Goal: Task Accomplishment & Management: Manage account settings

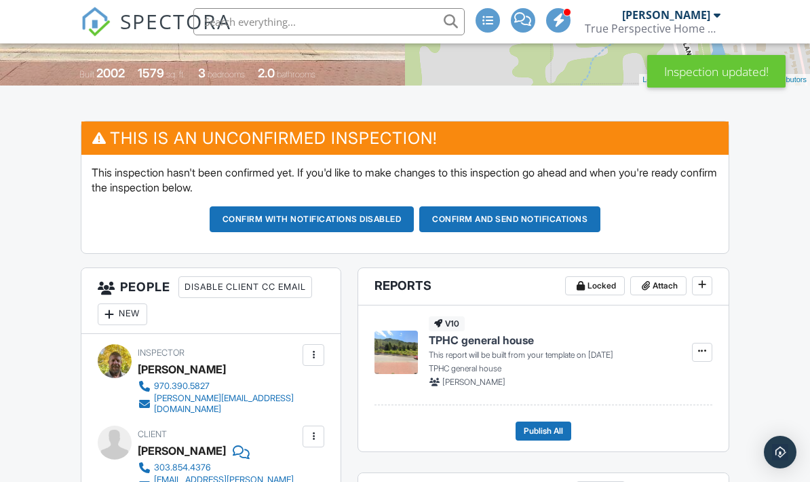
scroll to position [320, 0]
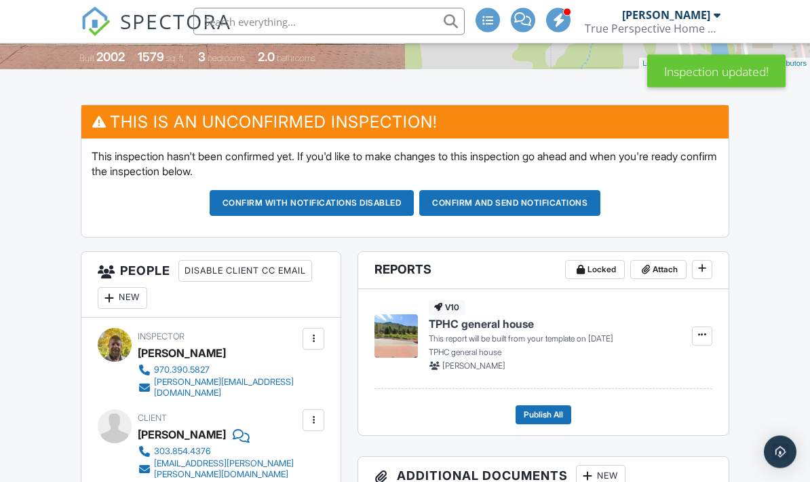
click at [134, 296] on div "New" at bounding box center [123, 299] width 50 height 22
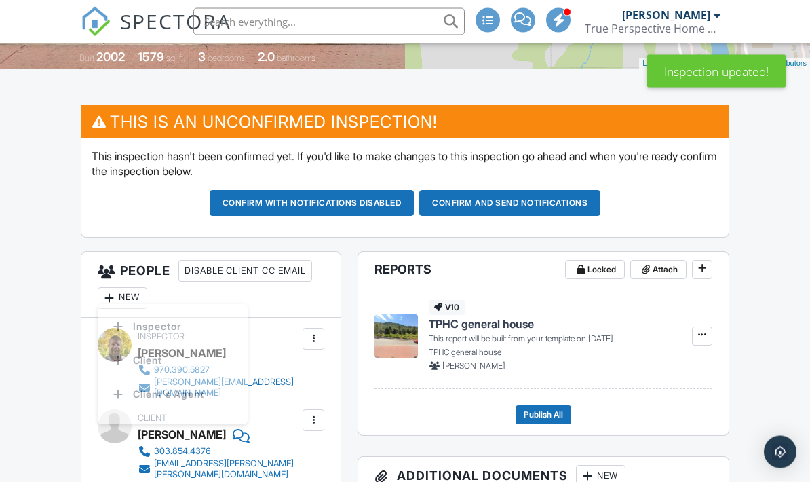
scroll to position [321, 0]
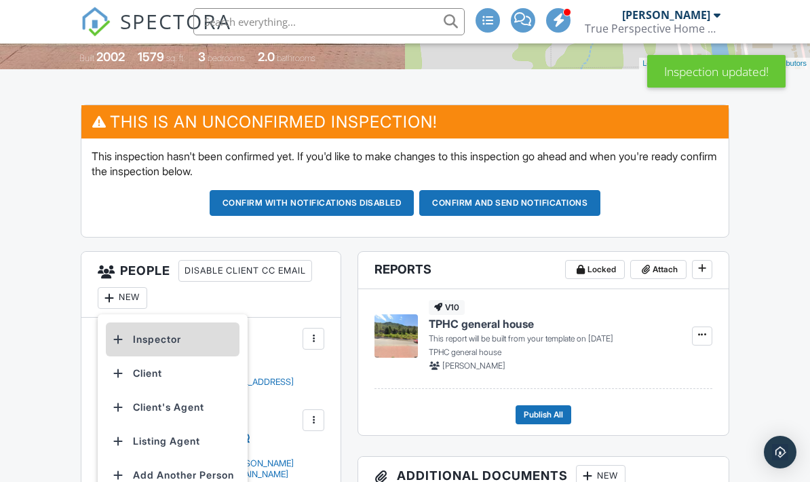
click at [179, 343] on li "Inspector" at bounding box center [173, 339] width 134 height 34
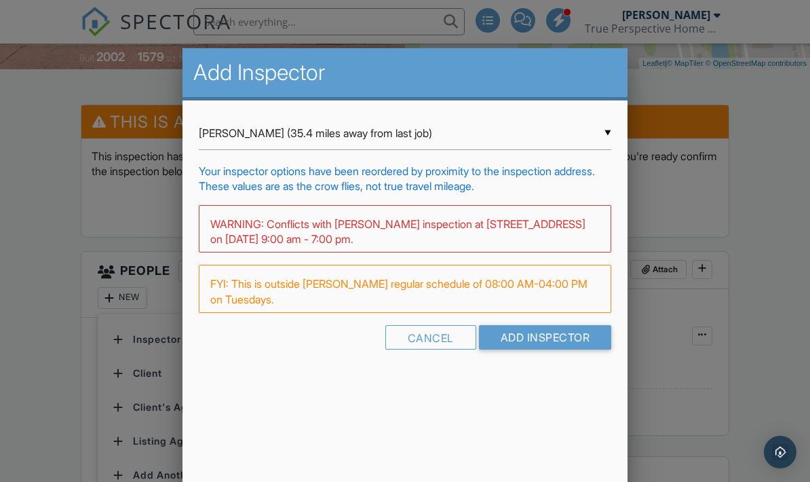
scroll to position [375, 0]
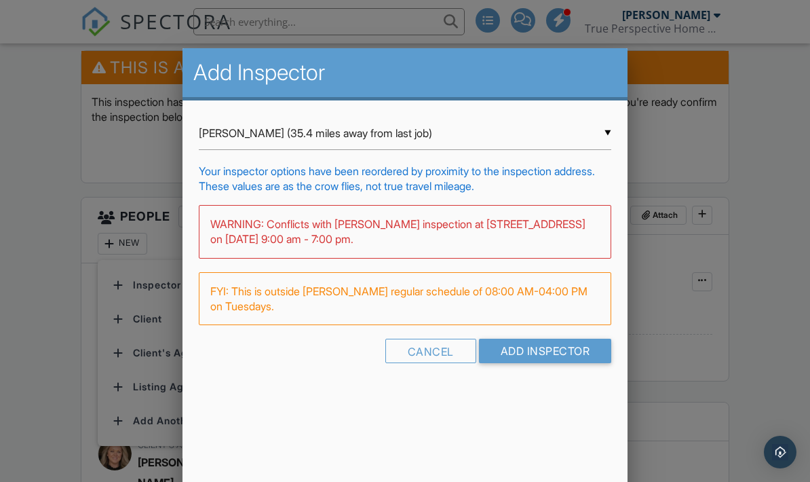
click at [326, 136] on input "Chris Jobson (35.4 miles away from last job)" at bounding box center [405, 133] width 413 height 33
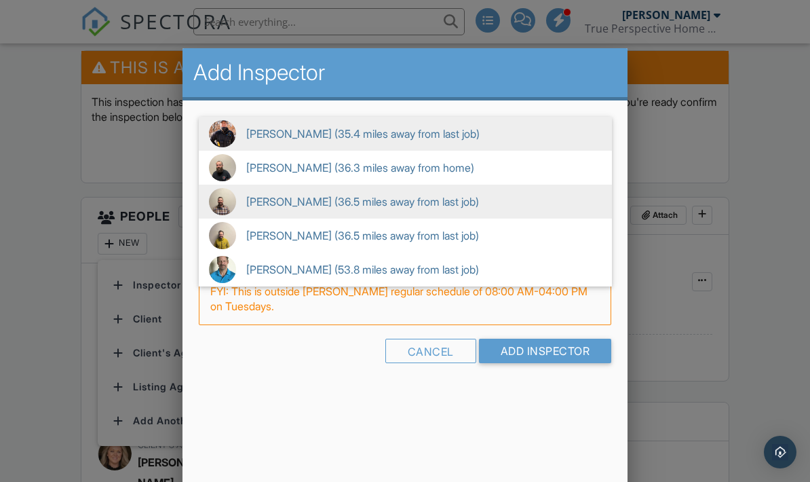
click at [308, 205] on span "Adam Frodge (36.5 miles away from last job)" at bounding box center [405, 202] width 413 height 34
type input "Adam Frodge (36.5 miles away from last job)"
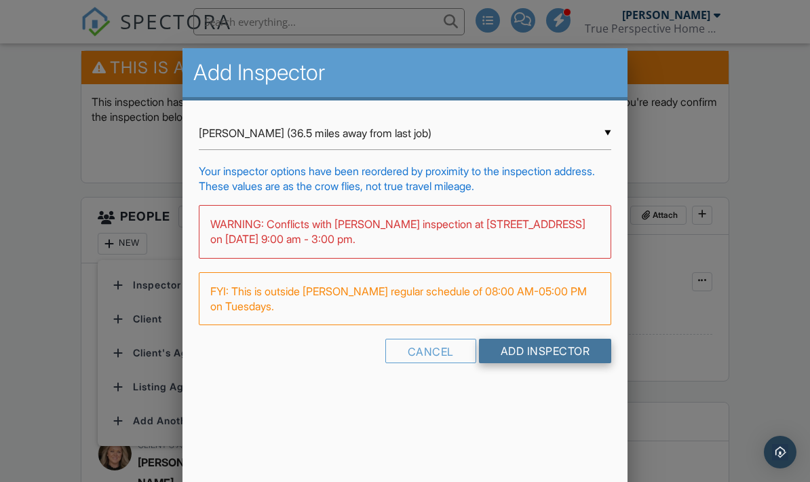
click at [559, 363] on input "Add Inspector" at bounding box center [545, 351] width 133 height 24
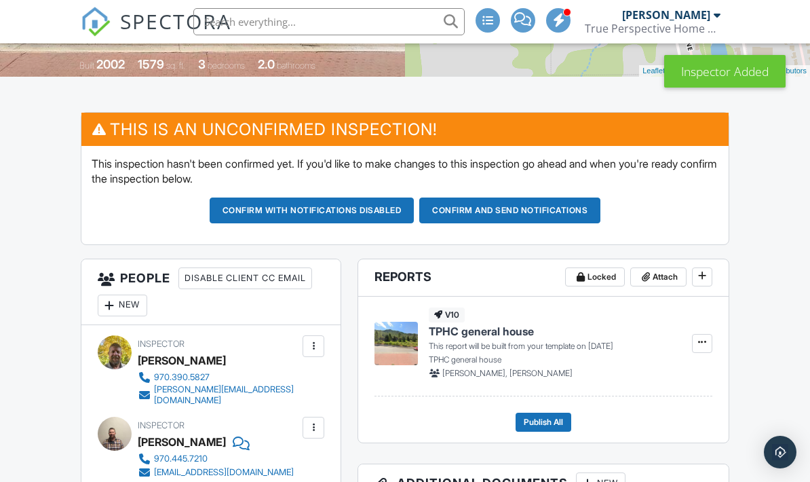
scroll to position [313, 0]
click at [544, 206] on button "Confirm and send notifications" at bounding box center [509, 211] width 181 height 26
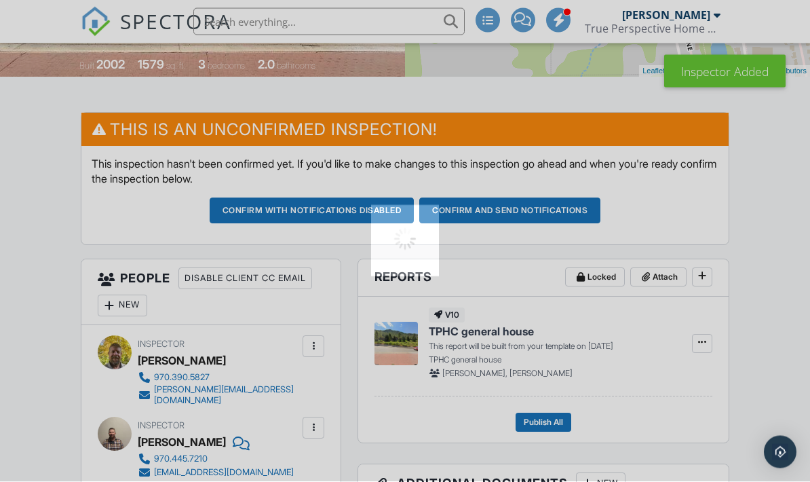
scroll to position [314, 0]
